Goal: Information Seeking & Learning: Learn about a topic

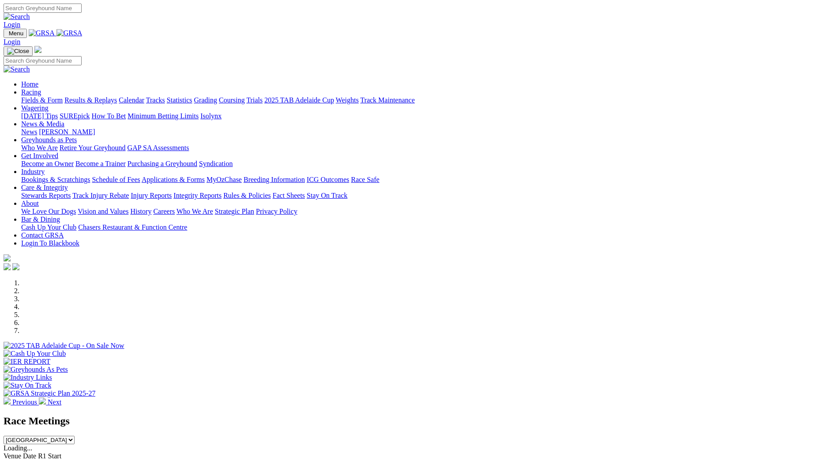
scroll to position [221, 0]
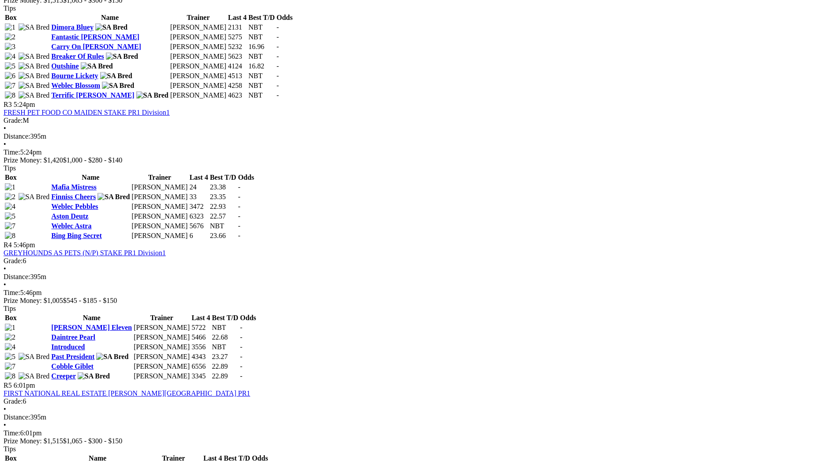
scroll to position [662, 0]
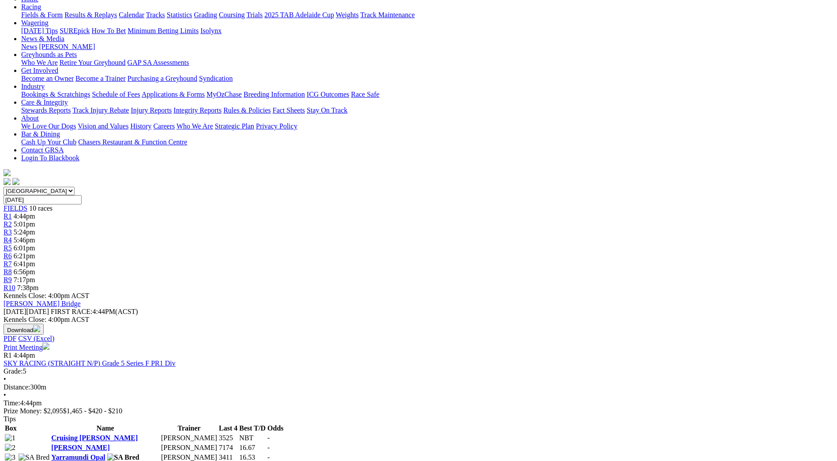
scroll to position [44, 0]
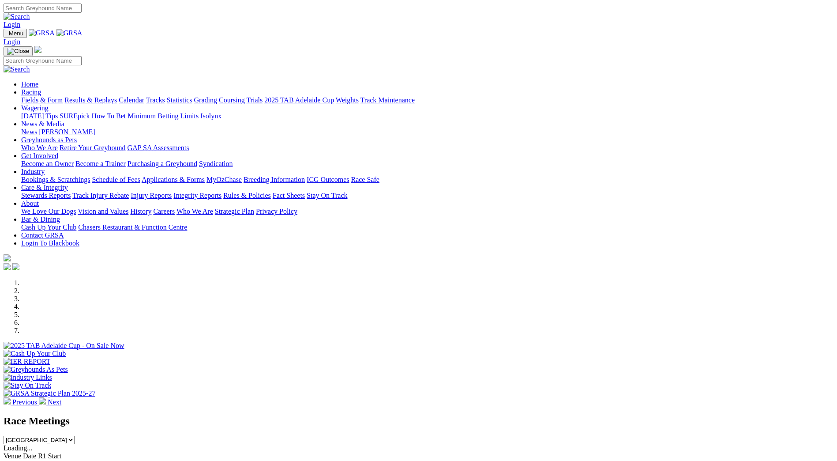
scroll to position [221, 0]
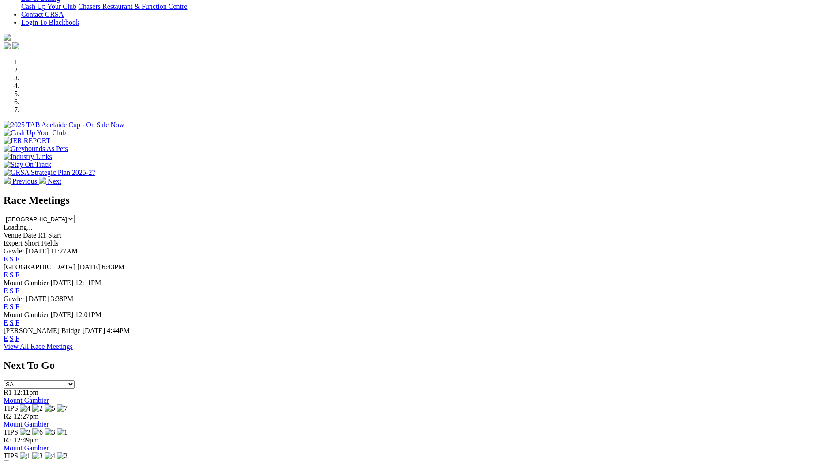
click at [19, 255] on link "F" at bounding box center [17, 259] width 4 height 8
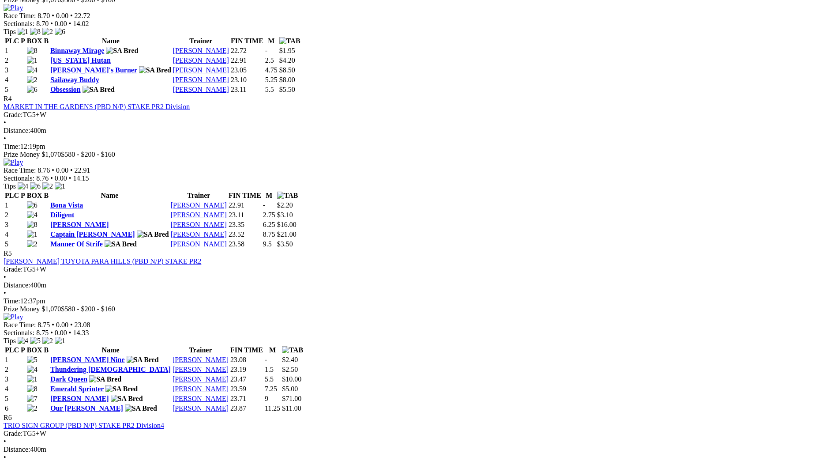
scroll to position [838, 0]
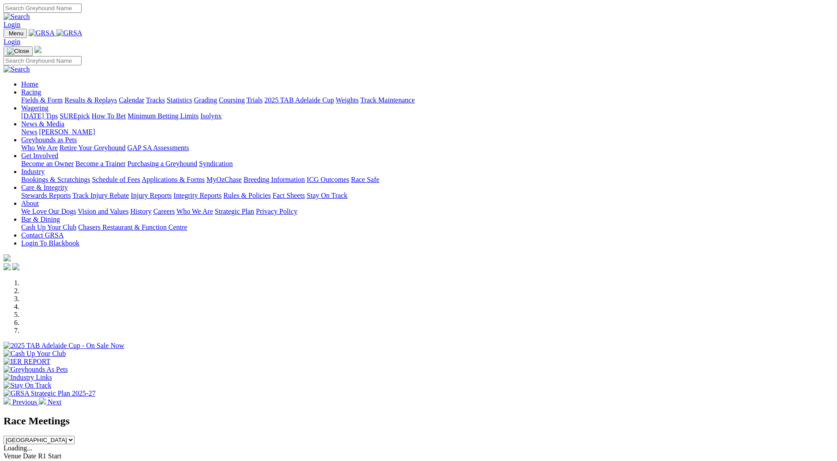
scroll to position [221, 0]
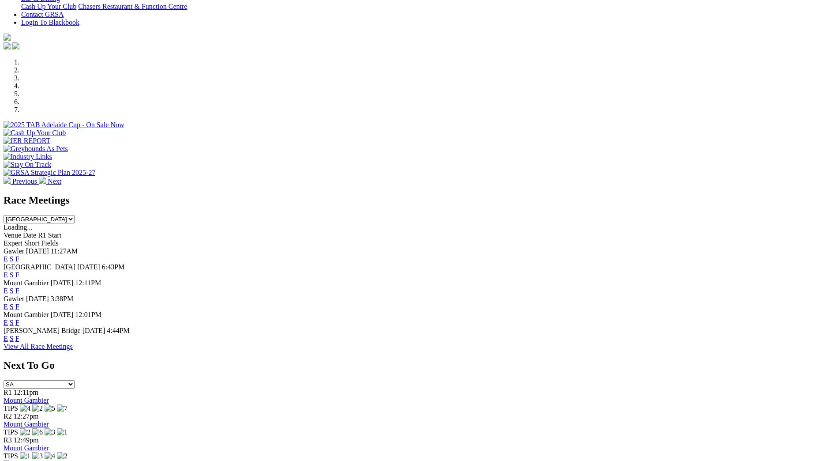
click at [19, 271] on link "F" at bounding box center [17, 275] width 4 height 8
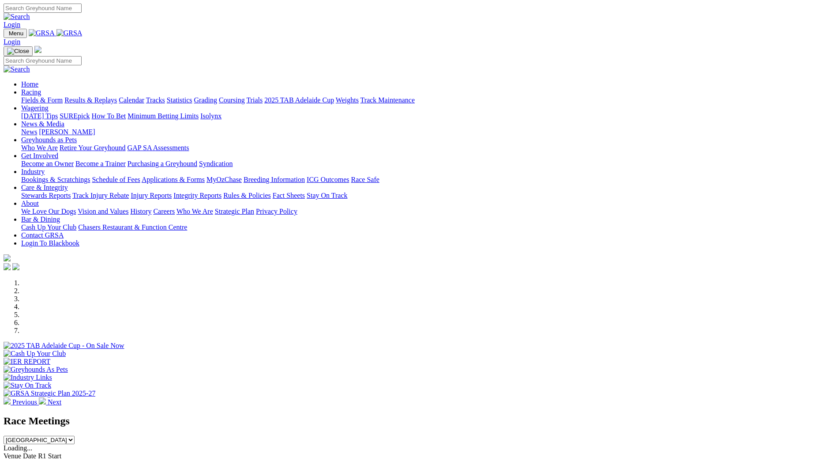
click at [41, 88] on link "Racing" at bounding box center [31, 92] width 20 height 8
click at [144, 96] on link "Calendar" at bounding box center [132, 100] width 26 height 8
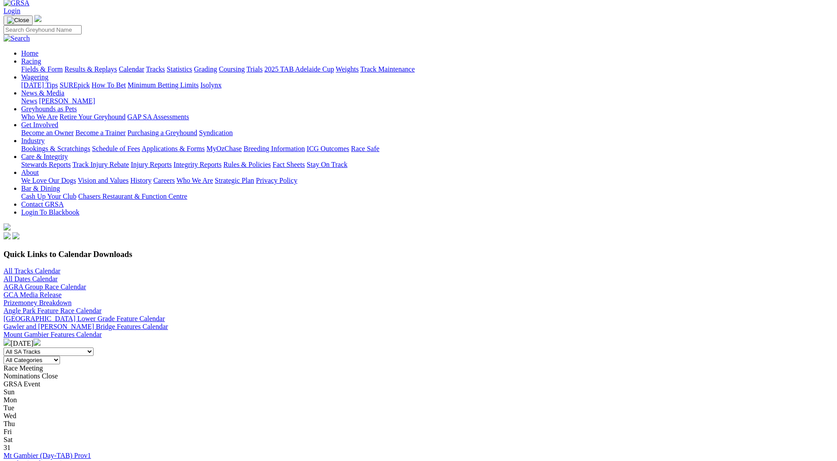
scroll to position [88, 0]
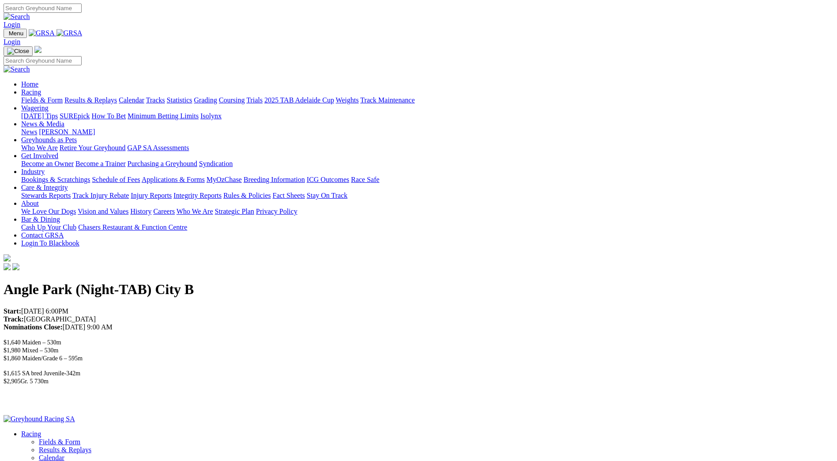
drag, startPoint x: 168, startPoint y: 184, endPoint x: 137, endPoint y: 186, distance: 30.5
click at [137, 369] on p "$1,615 SA bred Juvenile-342m $2,905Gr. 5 730m" at bounding box center [419, 381] width 830 height 24
drag, startPoint x: 137, startPoint y: 186, endPoint x: 107, endPoint y: 189, distance: 30.6
drag, startPoint x: 217, startPoint y: 163, endPoint x: 175, endPoint y: 162, distance: 41.9
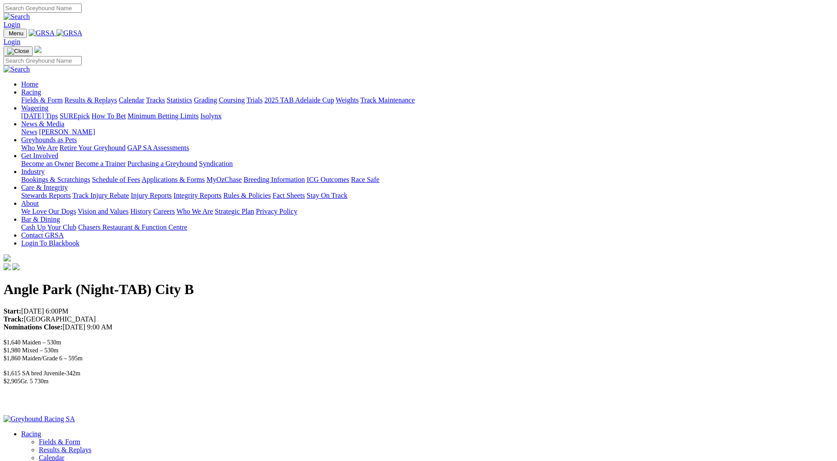
click at [175, 338] on p "$1,640 Maiden – 530m $1,980 Mixed – 530m $1,860 Maiden/Grade 6 – 595m" at bounding box center [419, 350] width 830 height 24
drag, startPoint x: 175, startPoint y: 162, endPoint x: 181, endPoint y: 161, distance: 6.2
click at [83, 339] on span "$1,640 Maiden – 530m $1,980 Mixed – 530m $1,860 Maiden/Grade 6 – 595m" at bounding box center [43, 350] width 79 height 23
